Goal: Navigation & Orientation: Find specific page/section

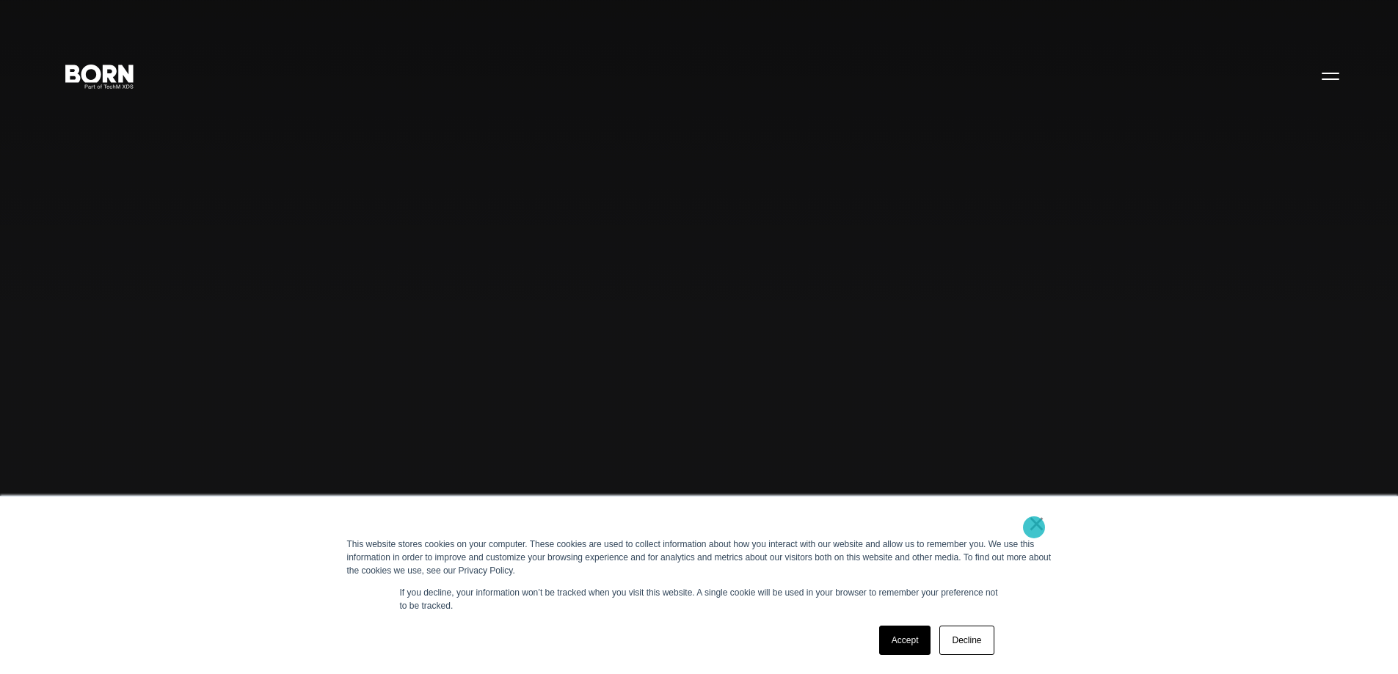
click at [1032, 527] on link "×" at bounding box center [1037, 523] width 18 height 13
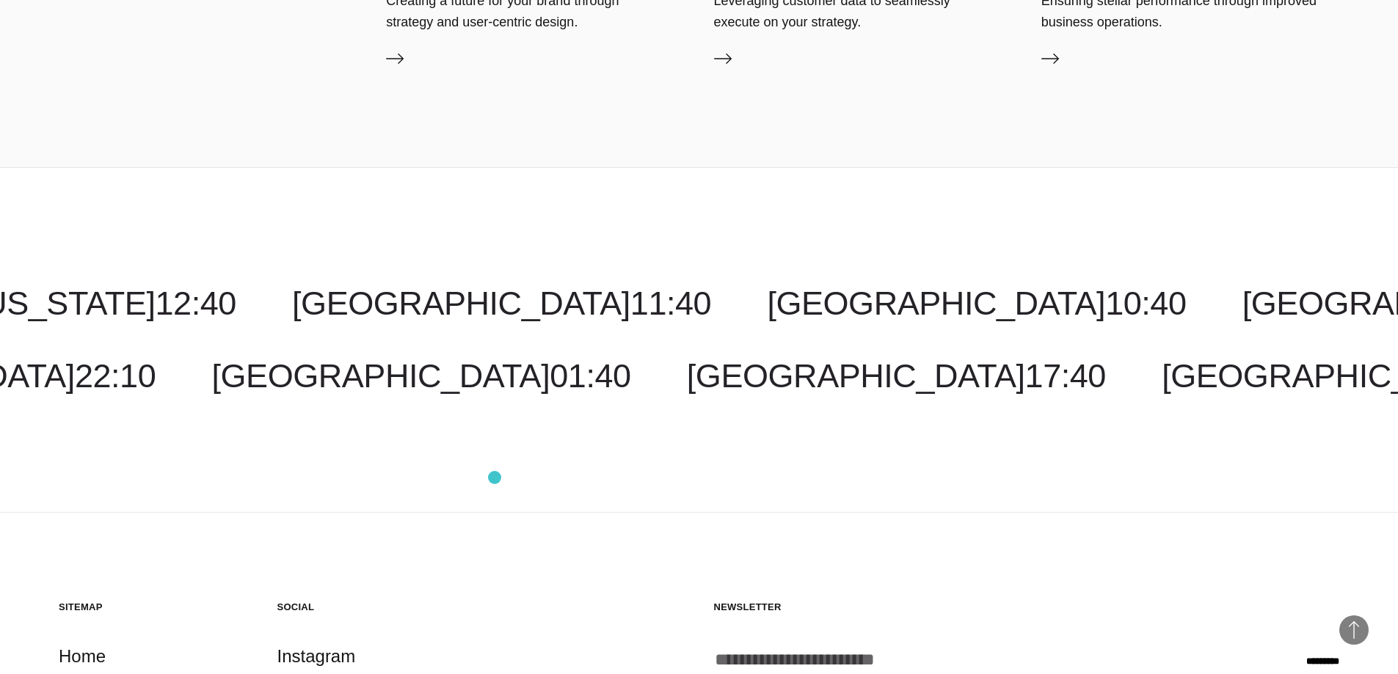
scroll to position [4656, 0]
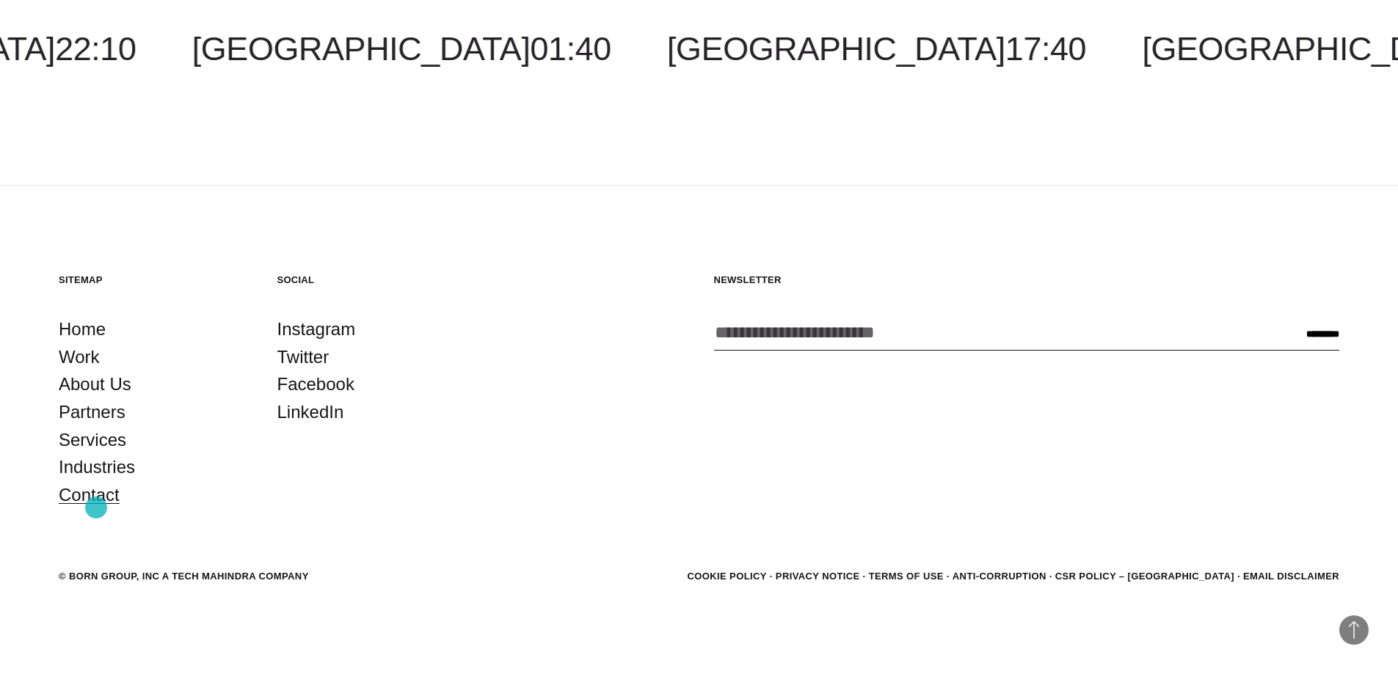
click at [96, 508] on link "Contact" at bounding box center [89, 495] width 61 height 28
click at [86, 412] on link "Partners" at bounding box center [92, 412] width 67 height 28
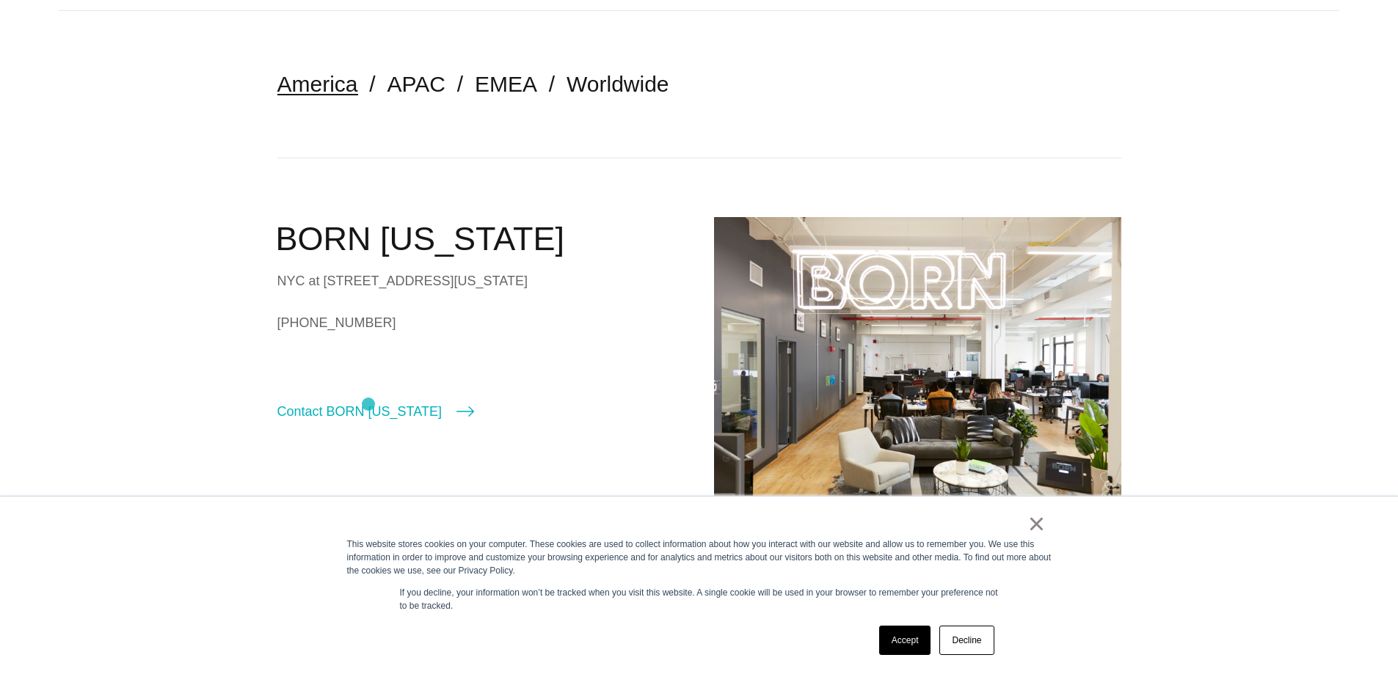
scroll to position [147, 0]
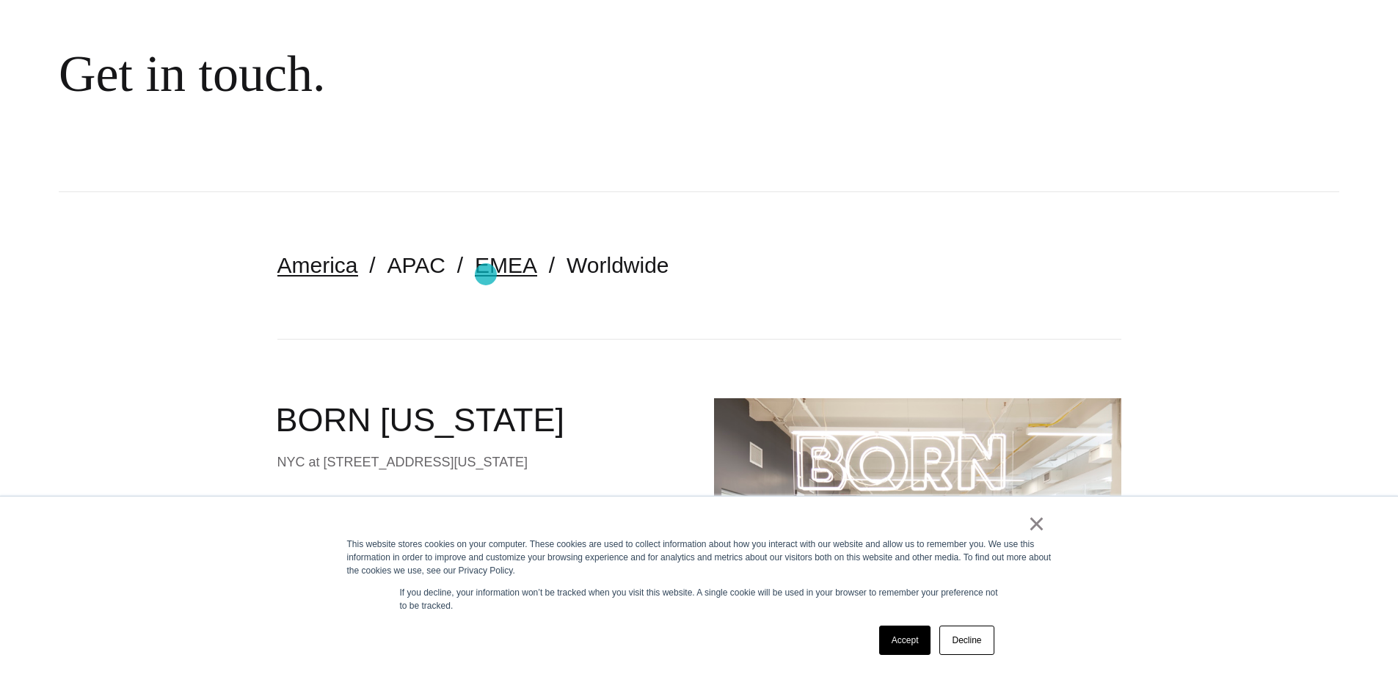
click at [486, 274] on link "EMEA" at bounding box center [506, 265] width 62 height 24
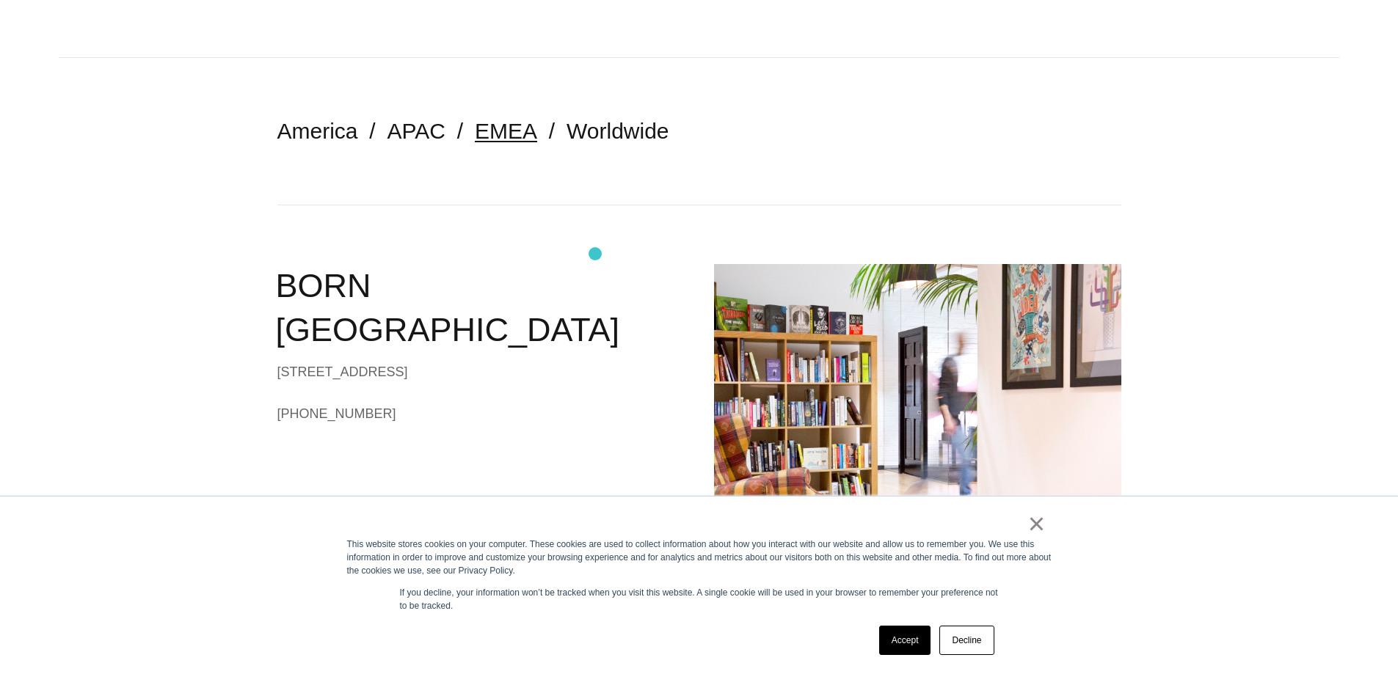
scroll to position [73, 0]
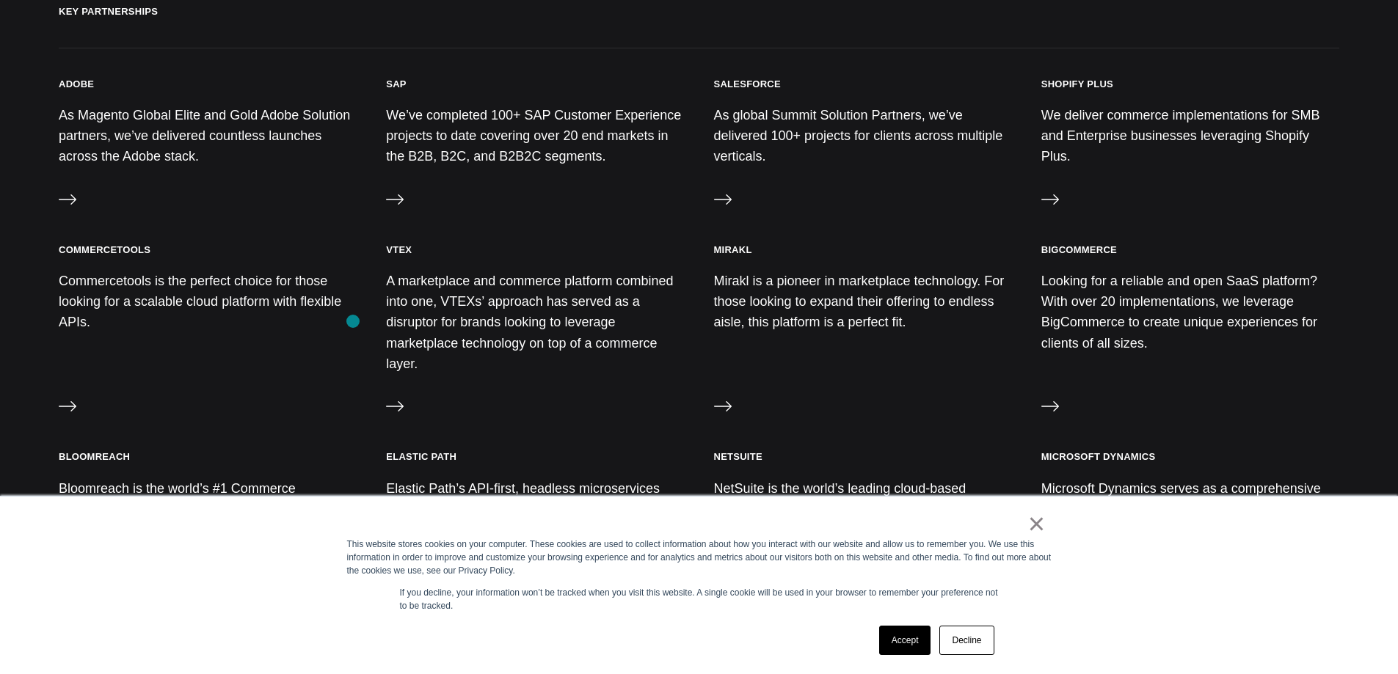
scroll to position [660, 0]
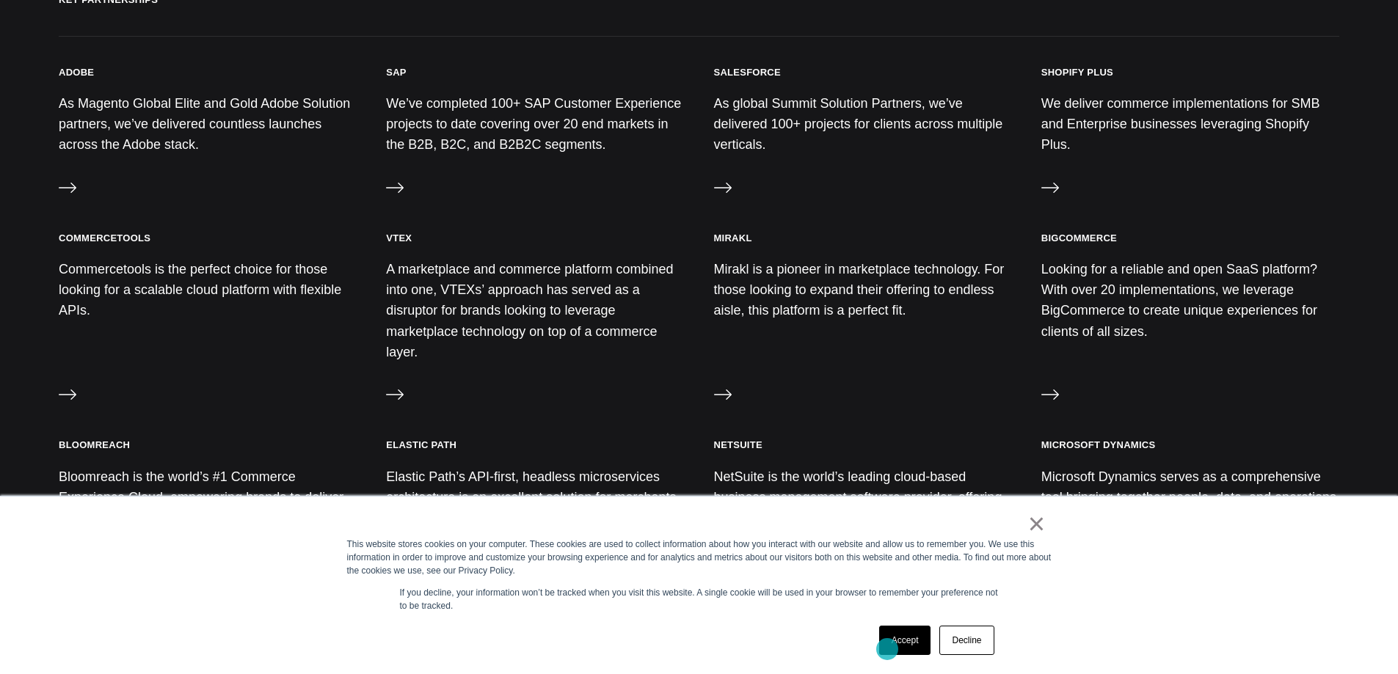
click at [887, 643] on link "Accept" at bounding box center [905, 640] width 52 height 29
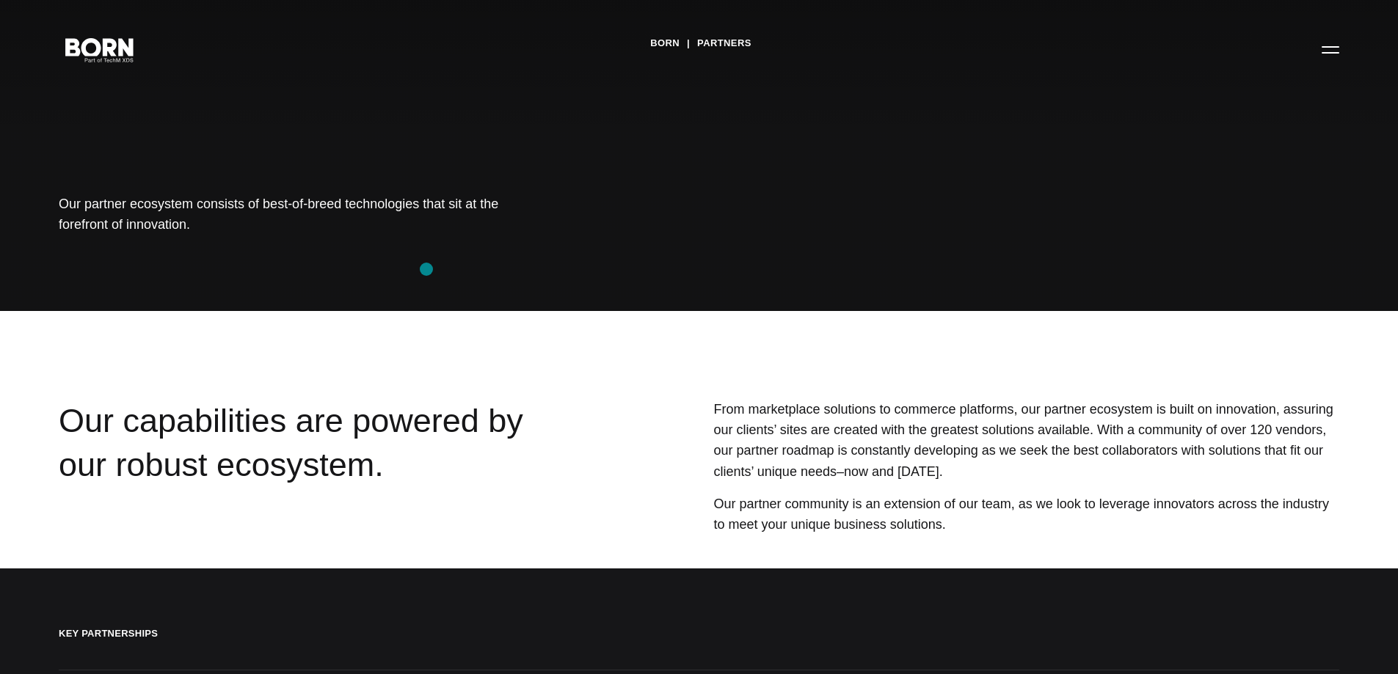
scroll to position [73, 0]
